Goal: Task Accomplishment & Management: Manage account settings

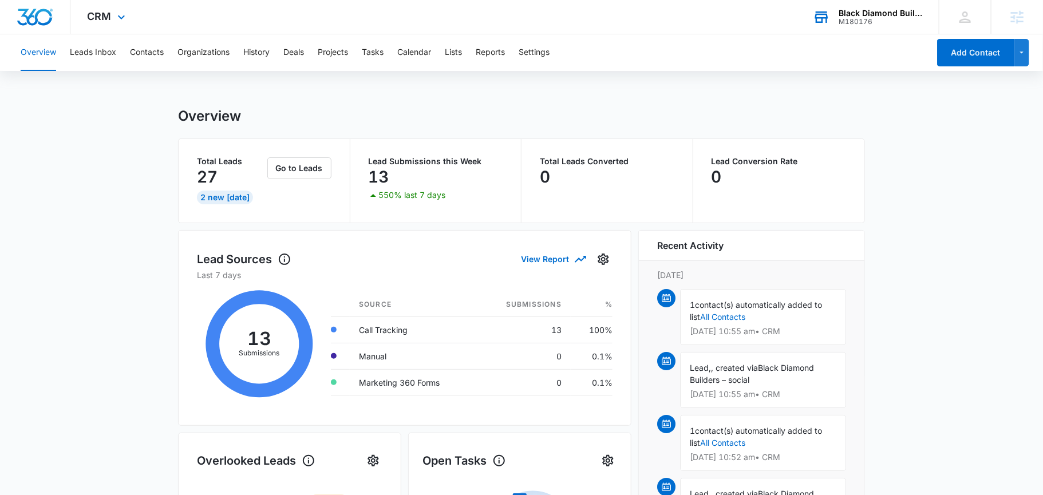
click at [874, 3] on div "Black Diamond Builders M180176 Your Accounts View All" at bounding box center [867, 17] width 143 height 34
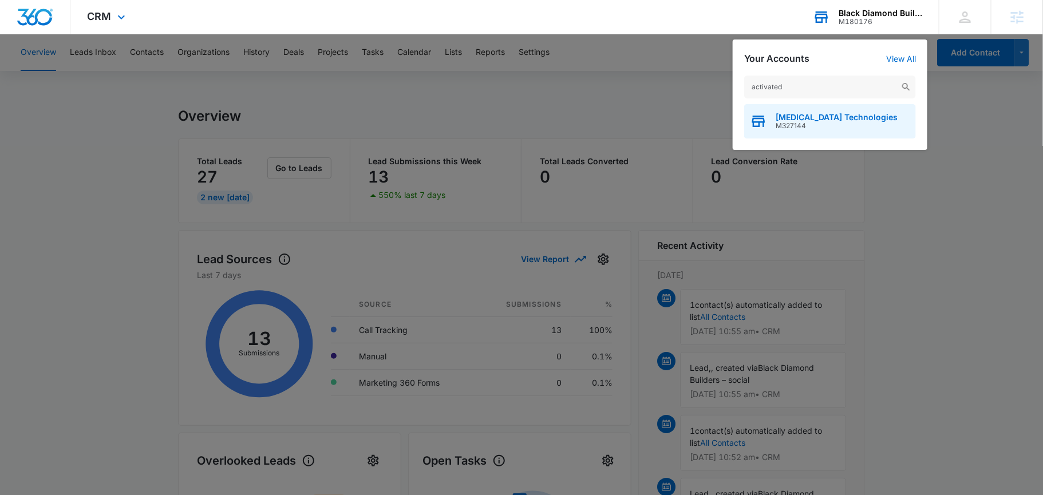
type input "activated"
click at [801, 120] on span "[MEDICAL_DATA] Technologies" at bounding box center [837, 117] width 122 height 9
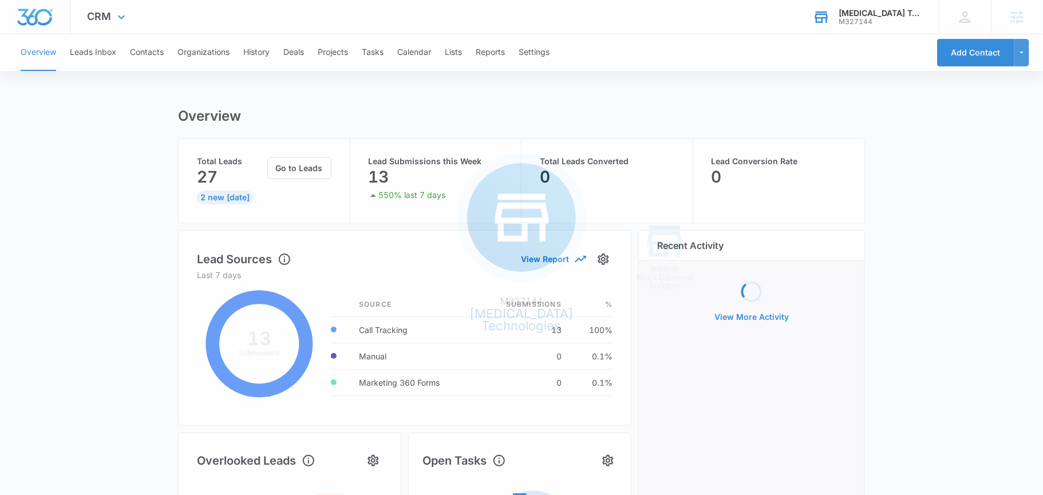
scroll to position [29, 0]
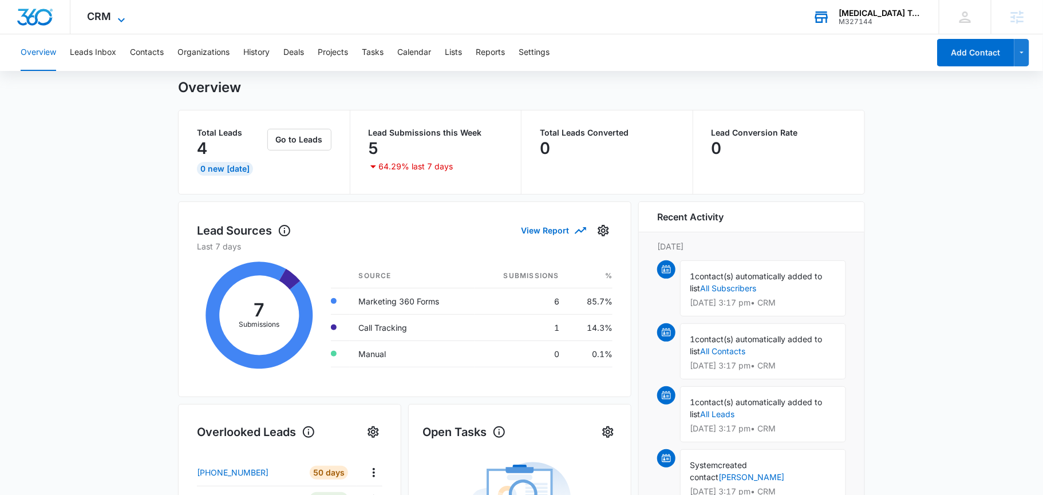
click at [101, 16] on span "CRM" at bounding box center [100, 16] width 24 height 12
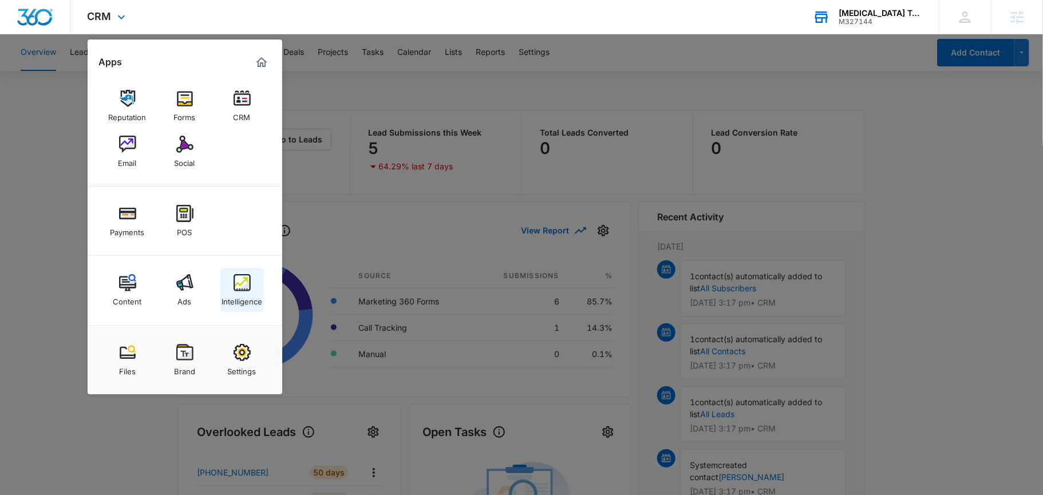
click at [239, 291] on img at bounding box center [242, 282] width 17 height 17
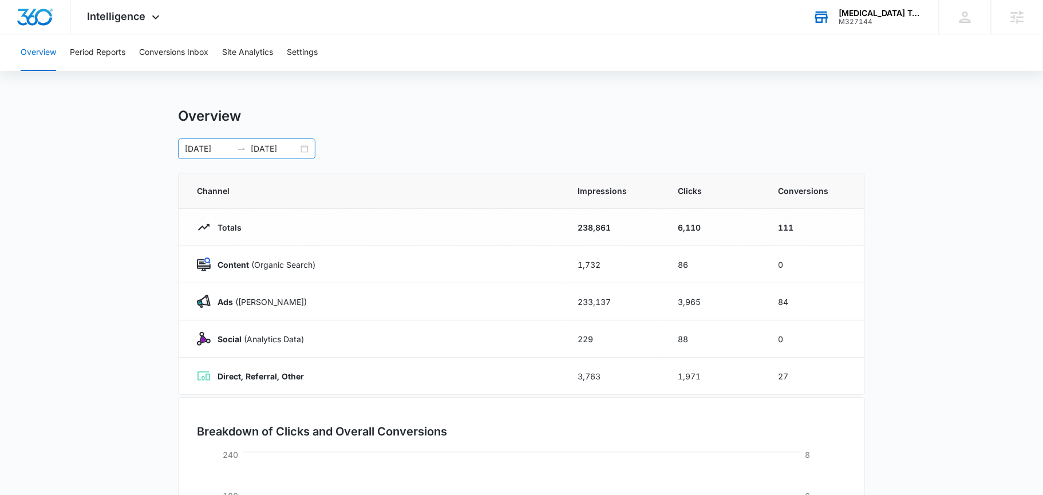
click at [309, 148] on div "[DATE] [DATE]" at bounding box center [246, 149] width 137 height 21
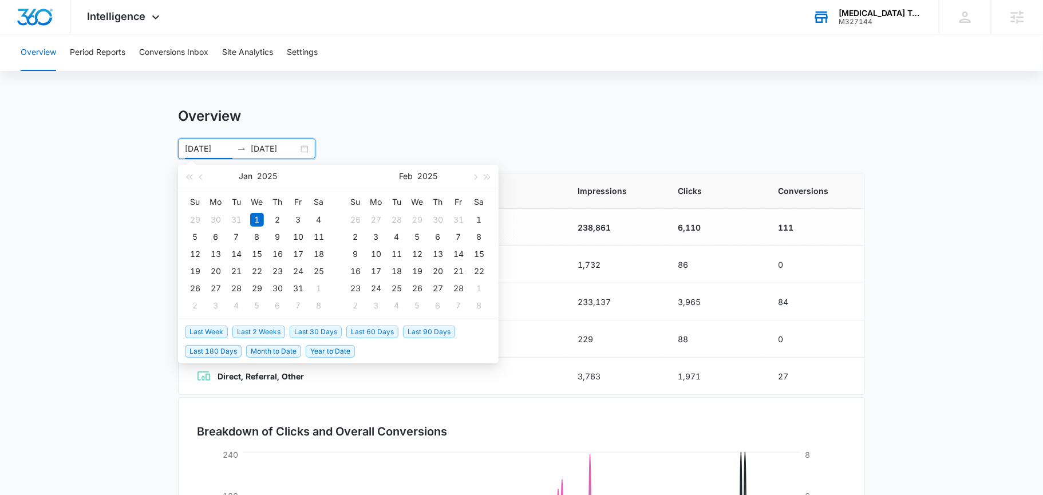
click at [376, 330] on span "Last 60 Days" at bounding box center [372, 332] width 52 height 13
type input "[DATE]"
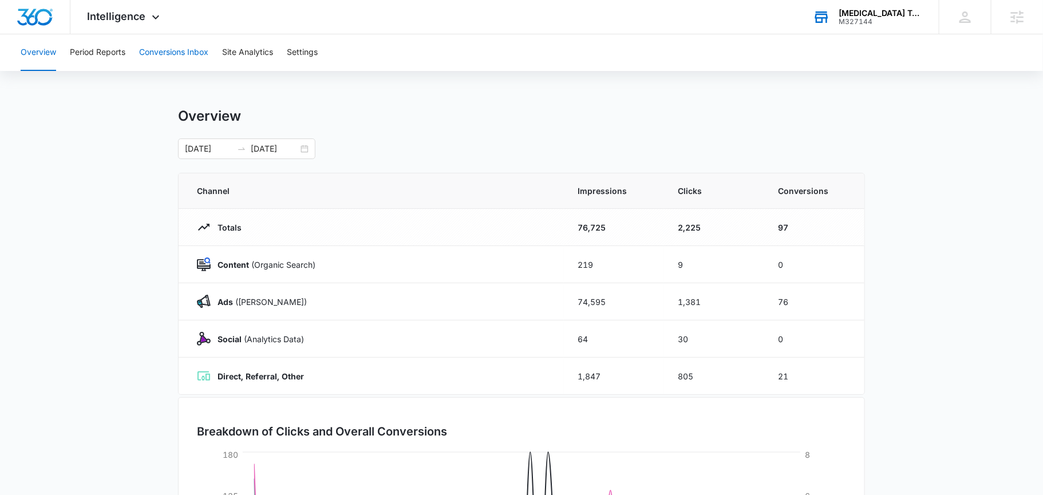
click at [179, 50] on button "Conversions Inbox" at bounding box center [173, 52] width 69 height 37
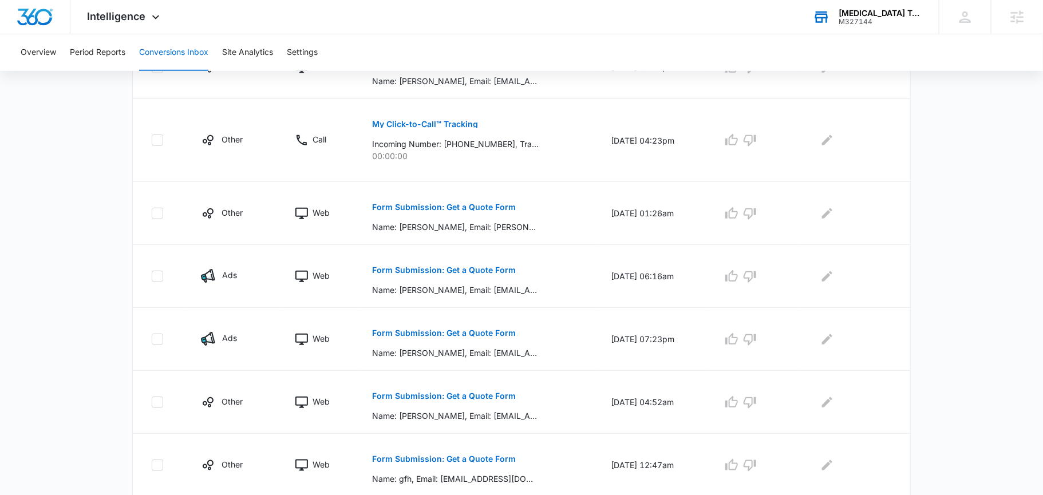
scroll to position [328, 0]
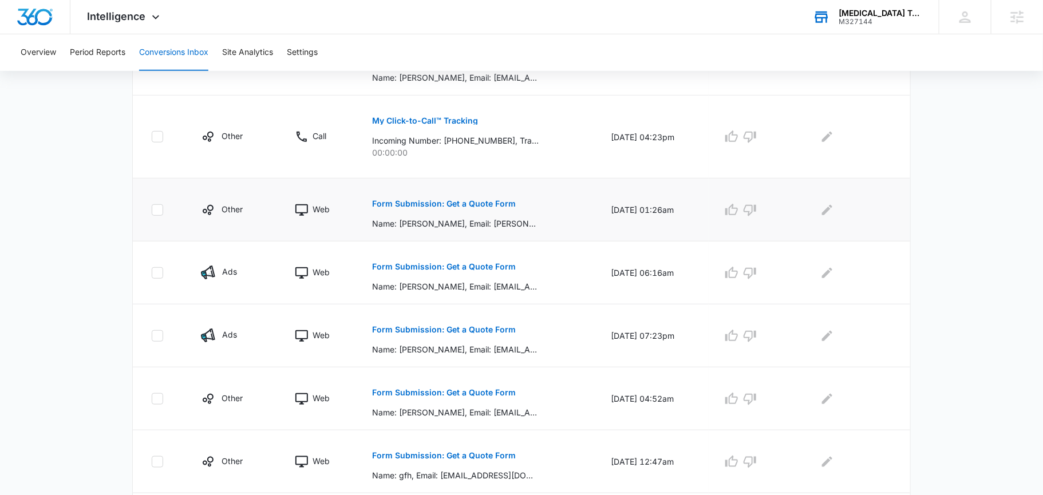
click at [423, 204] on p "Form Submission: Get a Quote Form" at bounding box center [444, 204] width 144 height 8
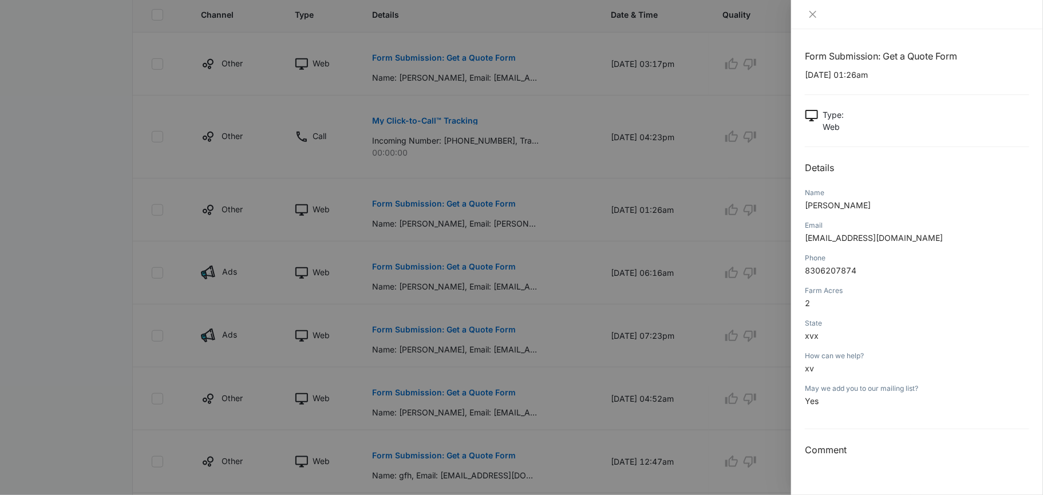
click at [683, 151] on div at bounding box center [521, 247] width 1043 height 495
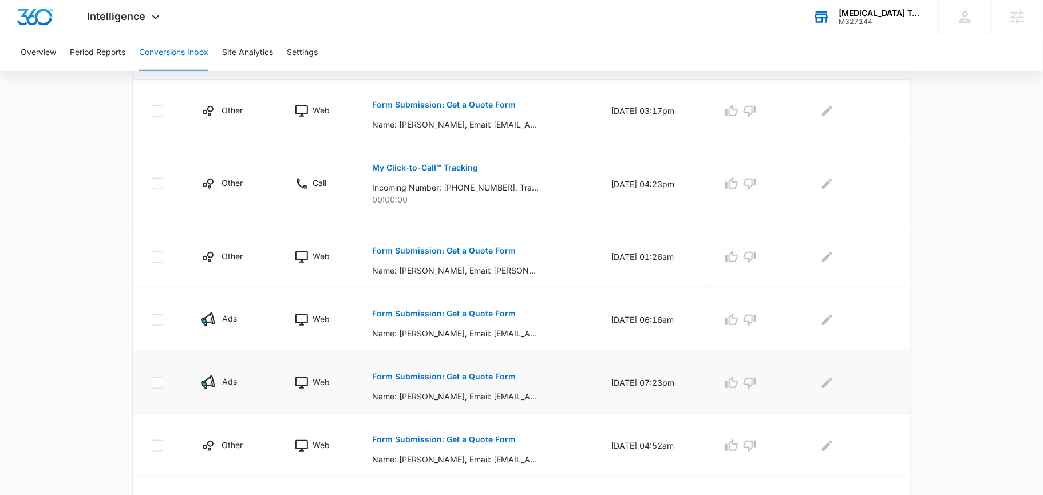
scroll to position [285, 0]
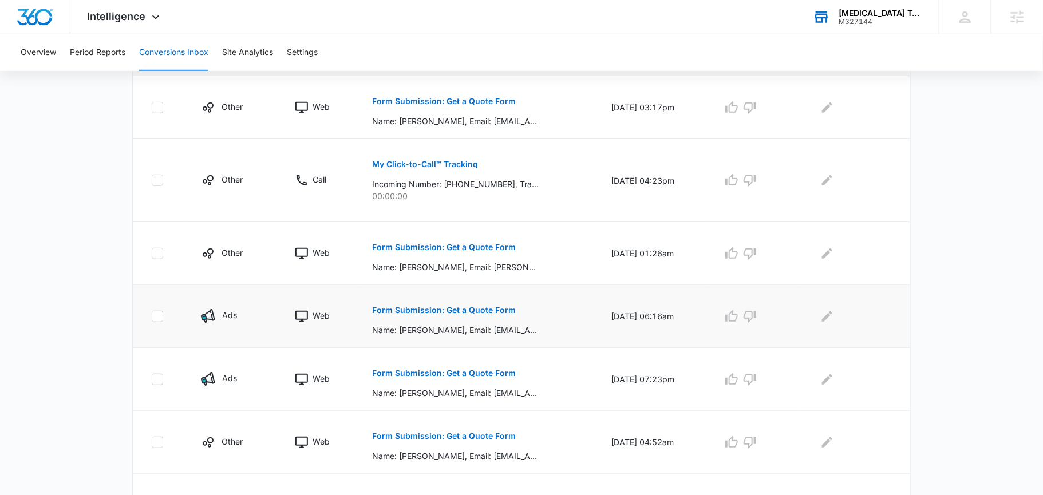
click at [423, 308] on p "Form Submission: Get a Quote Form" at bounding box center [444, 310] width 144 height 8
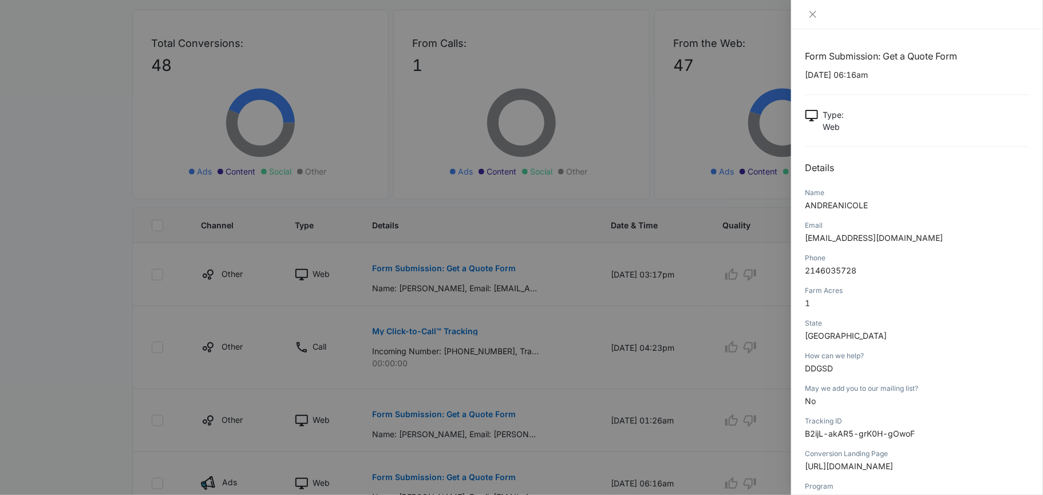
scroll to position [0, 0]
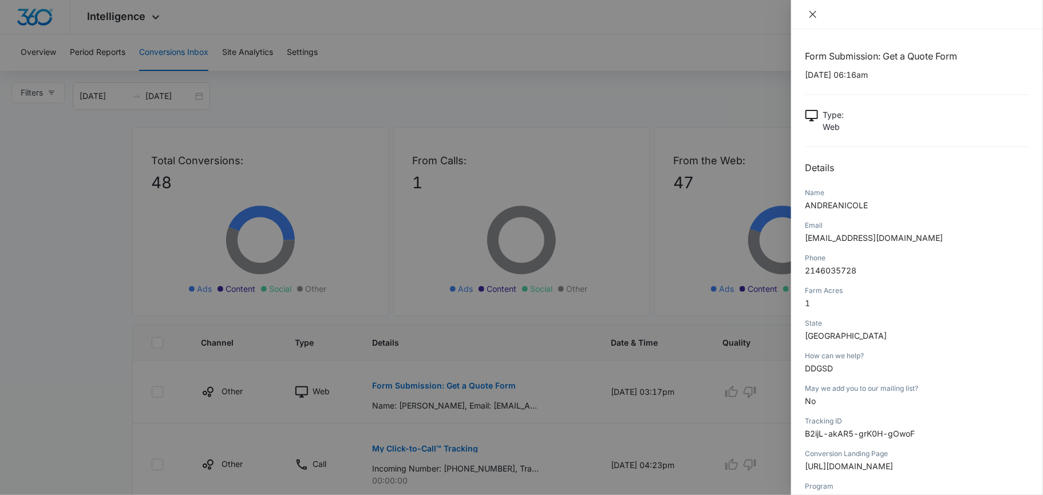
click at [811, 12] on icon "close" at bounding box center [813, 14] width 9 height 9
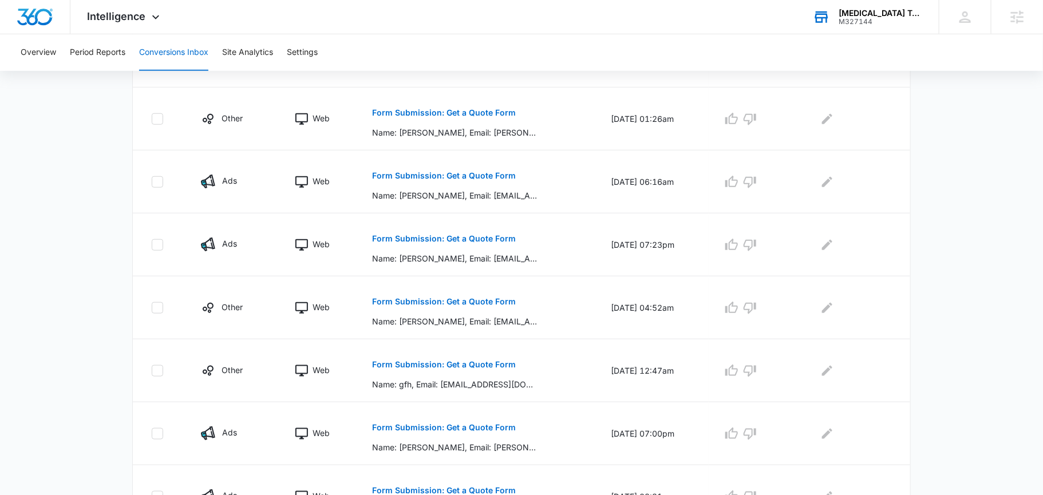
scroll to position [547, 0]
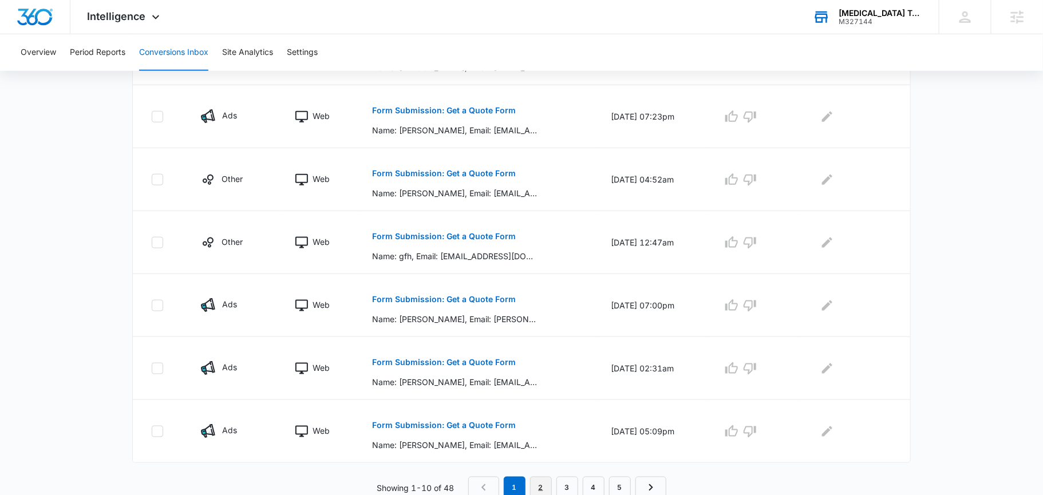
click at [545, 480] on link "2" at bounding box center [541, 488] width 22 height 22
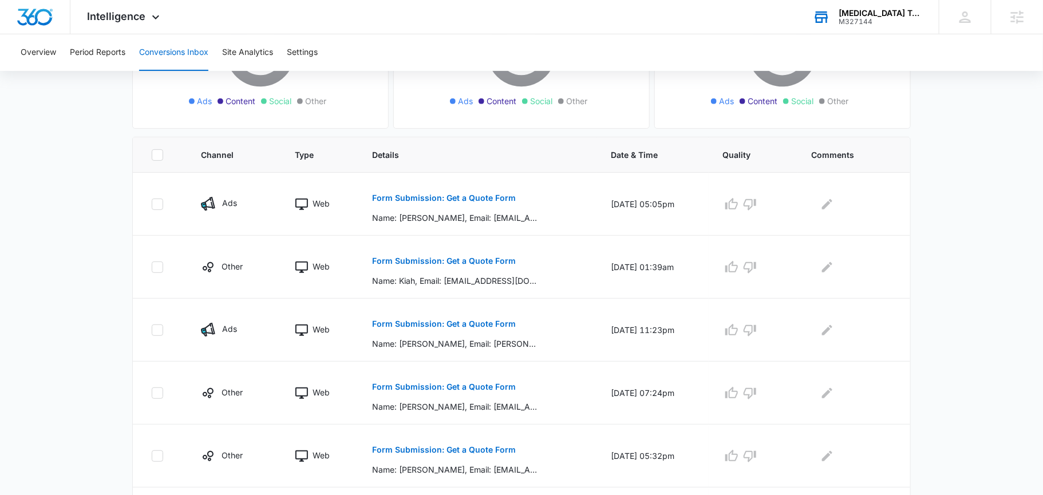
scroll to position [527, 0]
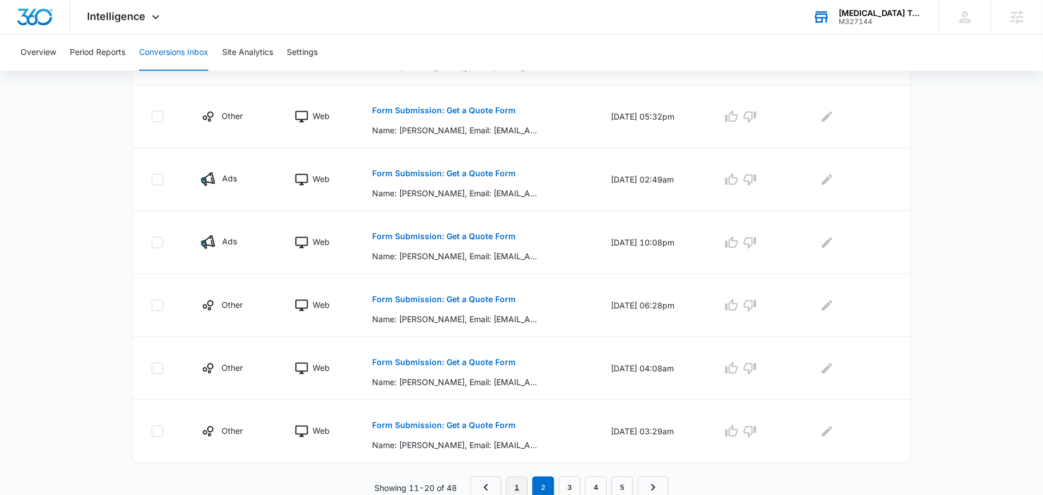
click at [517, 483] on link "1" at bounding box center [517, 488] width 22 height 22
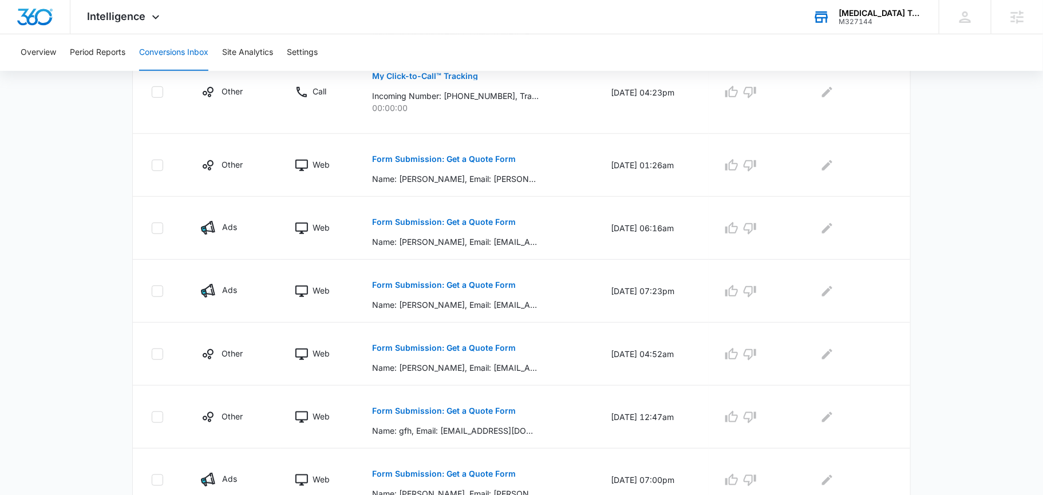
scroll to position [547, 0]
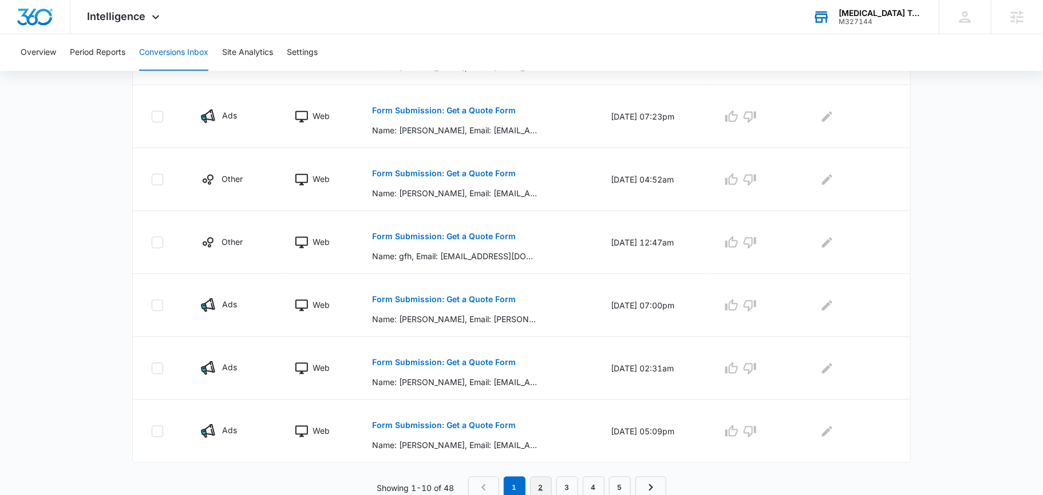
click at [539, 483] on link "2" at bounding box center [541, 488] width 22 height 22
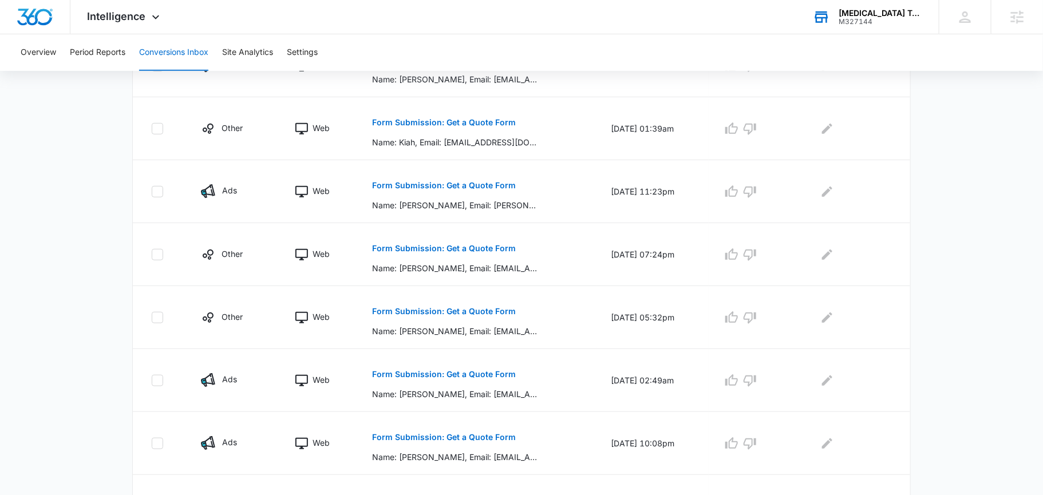
scroll to position [527, 0]
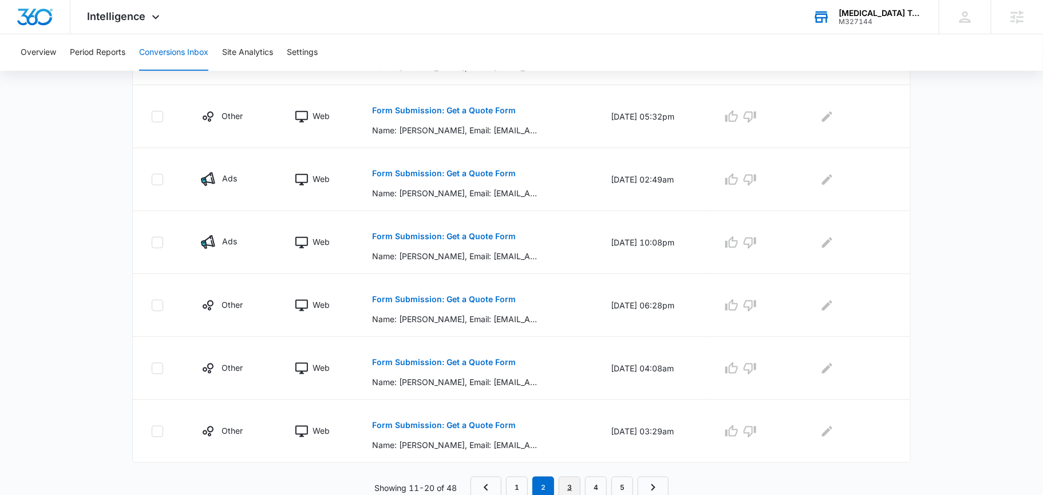
click at [566, 478] on link "3" at bounding box center [570, 488] width 22 height 22
click at [590, 472] on div "Channel Type Details Date & Time Quality Comments Other Web Form Submission: Ge…" at bounding box center [521, 148] width 779 height 702
click at [590, 483] on link "4" at bounding box center [596, 488] width 22 height 22
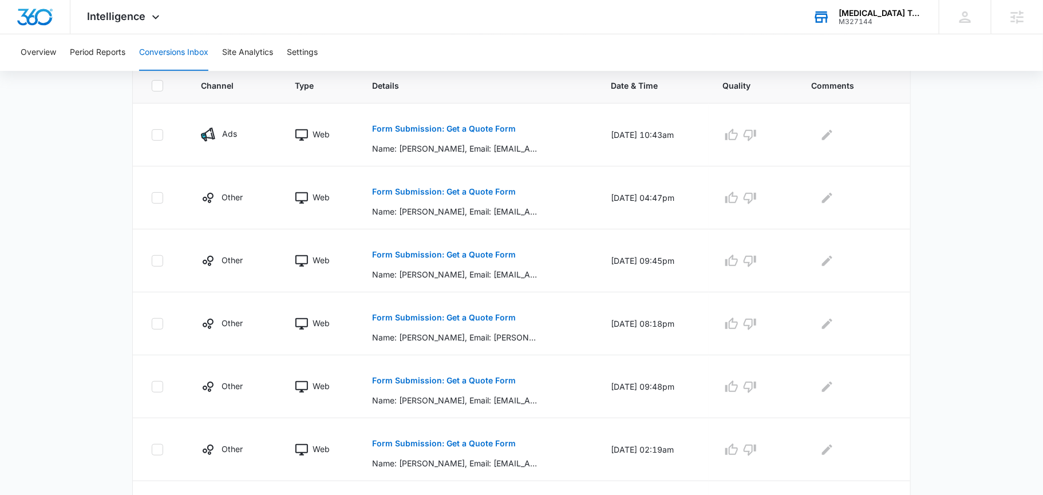
scroll to position [0, 0]
